Goal: Transaction & Acquisition: Download file/media

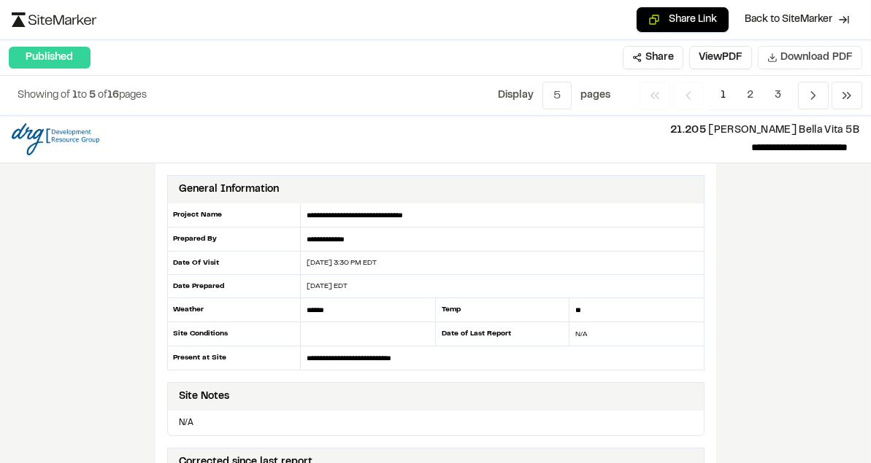
click at [811, 50] on span "Download PDF" at bounding box center [816, 58] width 72 height 16
